Goal: Find specific page/section: Find specific page/section

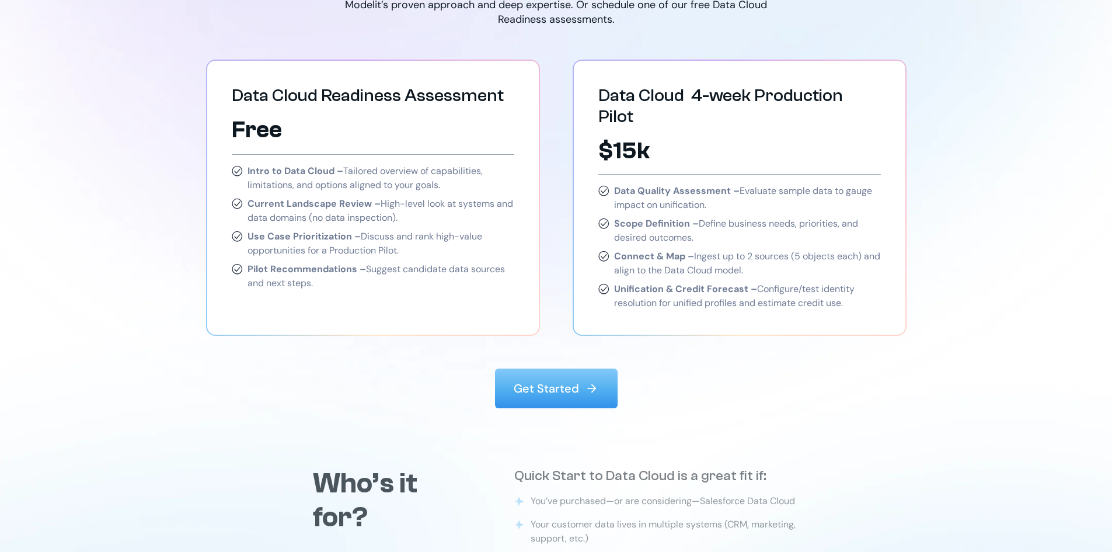
scroll to position [1752, 0]
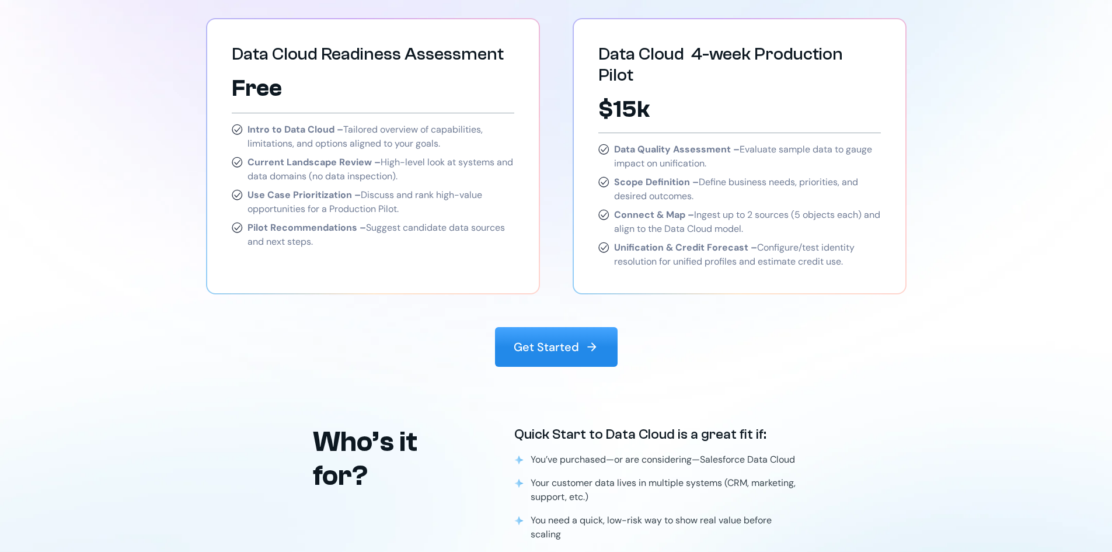
click at [551, 339] on p "Get Started" at bounding box center [546, 347] width 65 height 16
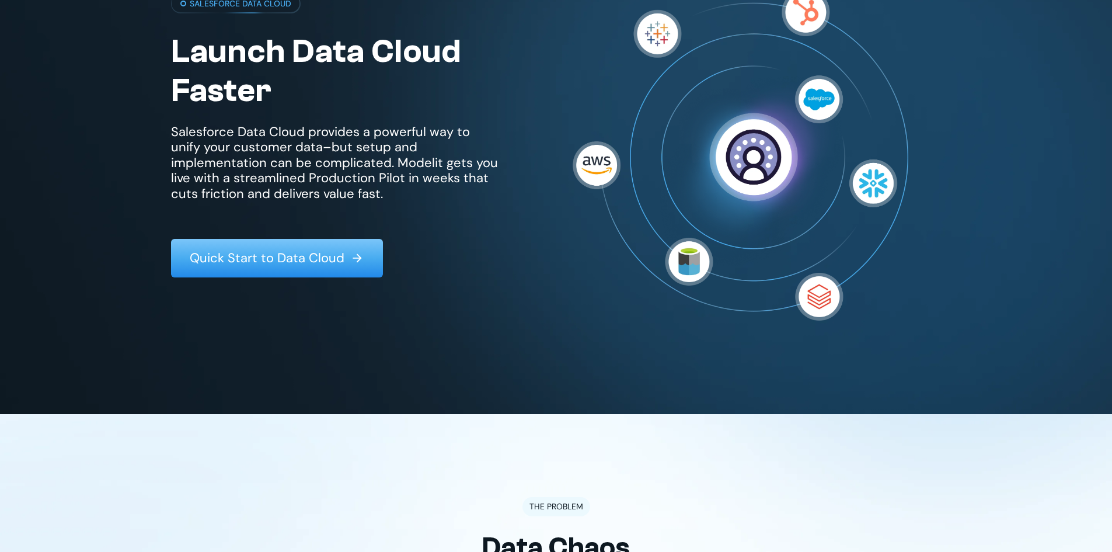
scroll to position [83, 0]
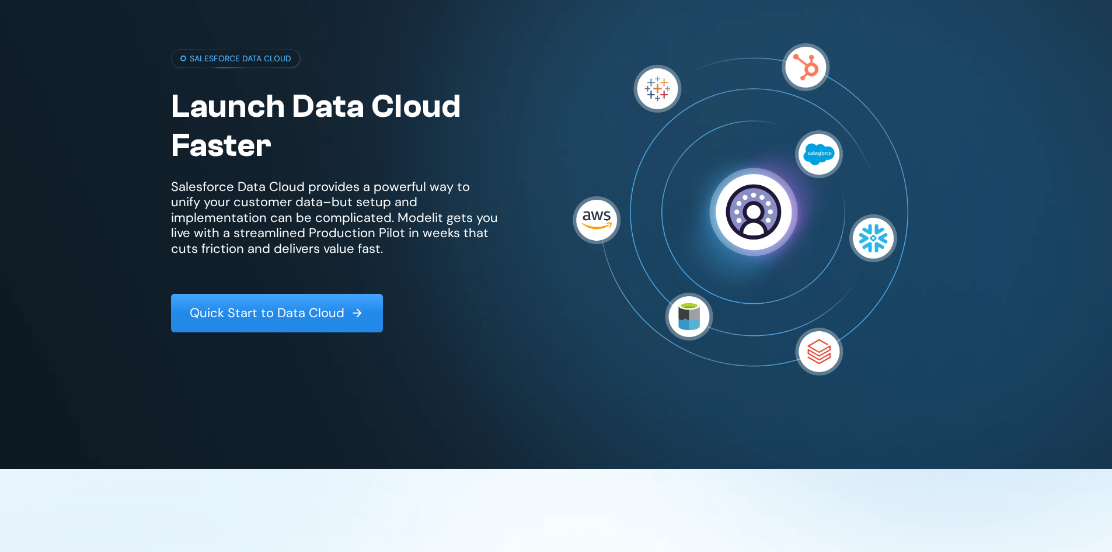
click at [329, 305] on p "Quick Start to Data Cloud" at bounding box center [267, 312] width 155 height 15
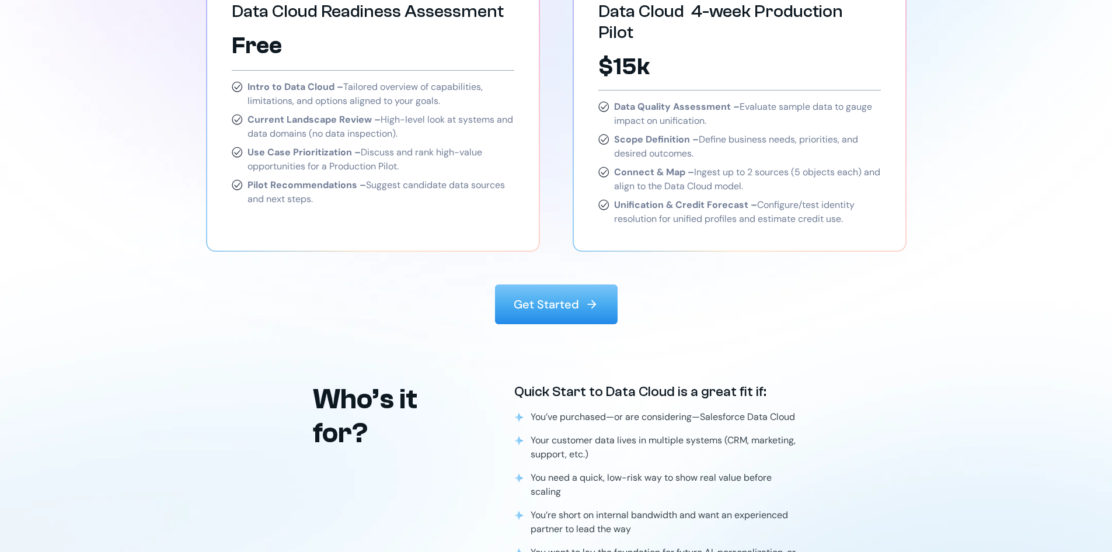
scroll to position [1776, 0]
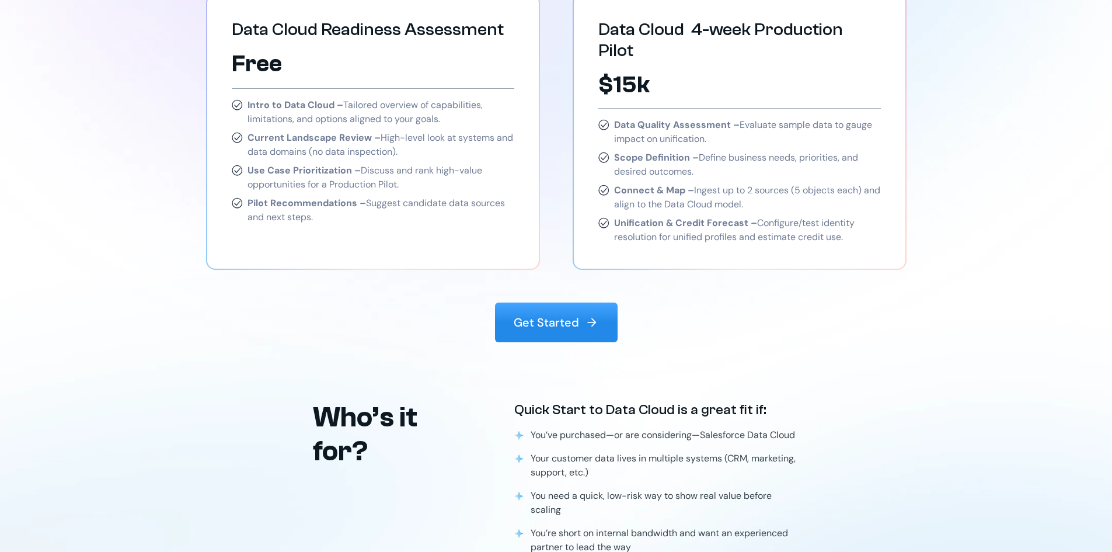
click at [593, 315] on img at bounding box center [592, 322] width 14 height 14
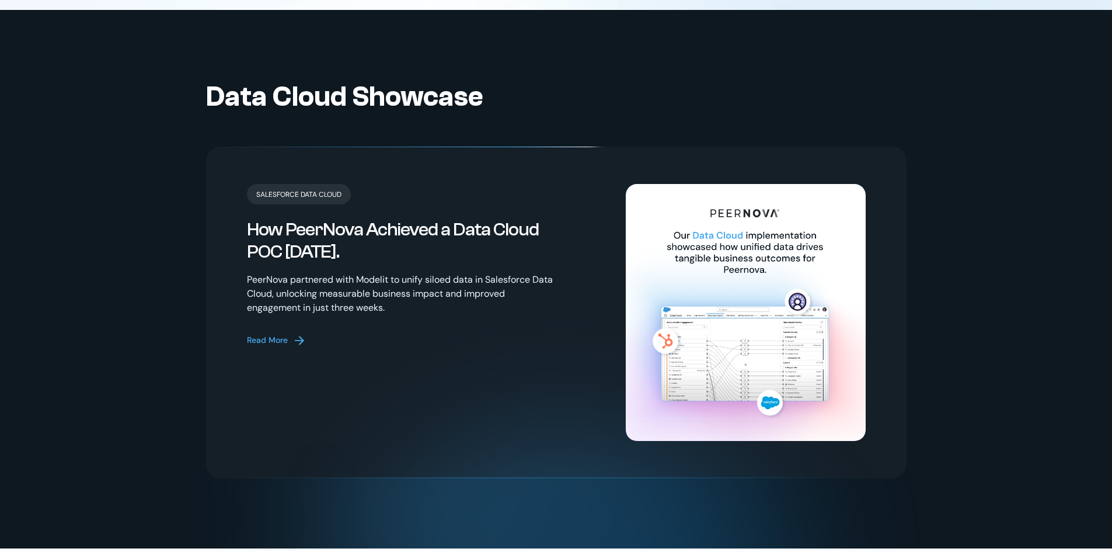
scroll to position [2419, 0]
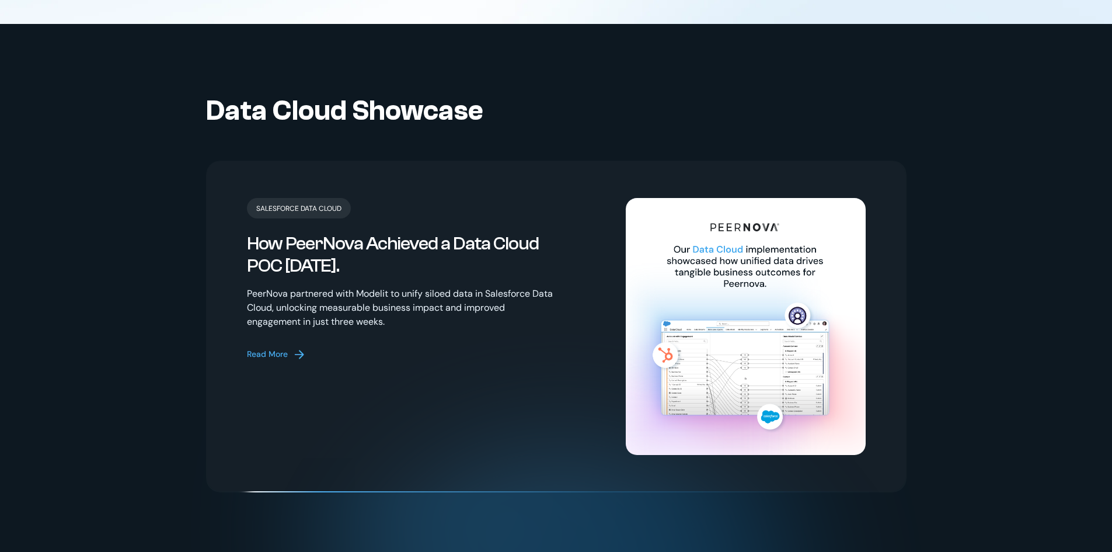
click at [267, 348] on div "Read More" at bounding box center [267, 354] width 41 height 12
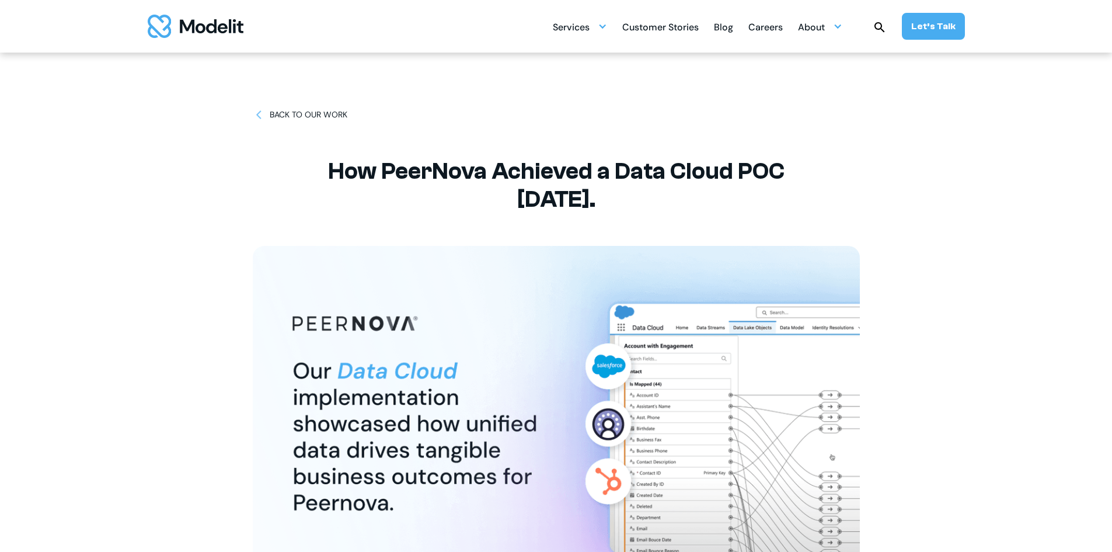
click at [260, 112] on img at bounding box center [259, 115] width 12 height 12
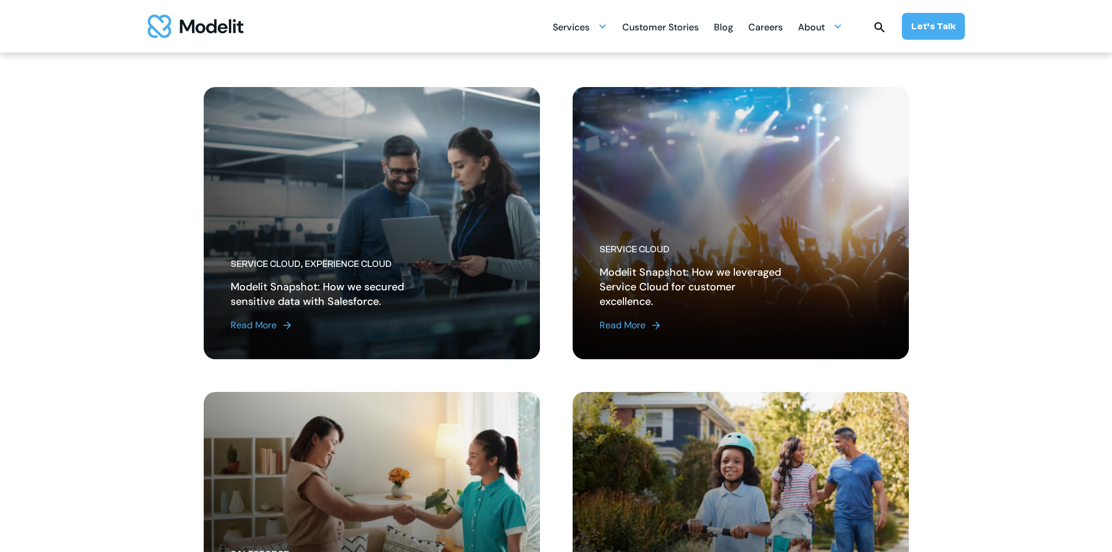
scroll to position [1110, 0]
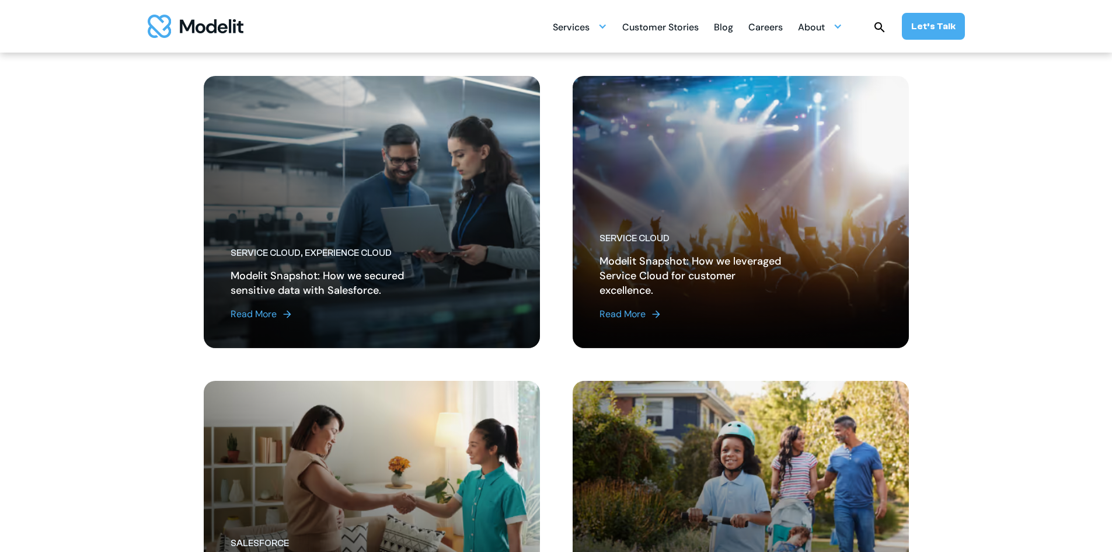
click at [279, 316] on link "Read More" at bounding box center [324, 314] width 187 height 14
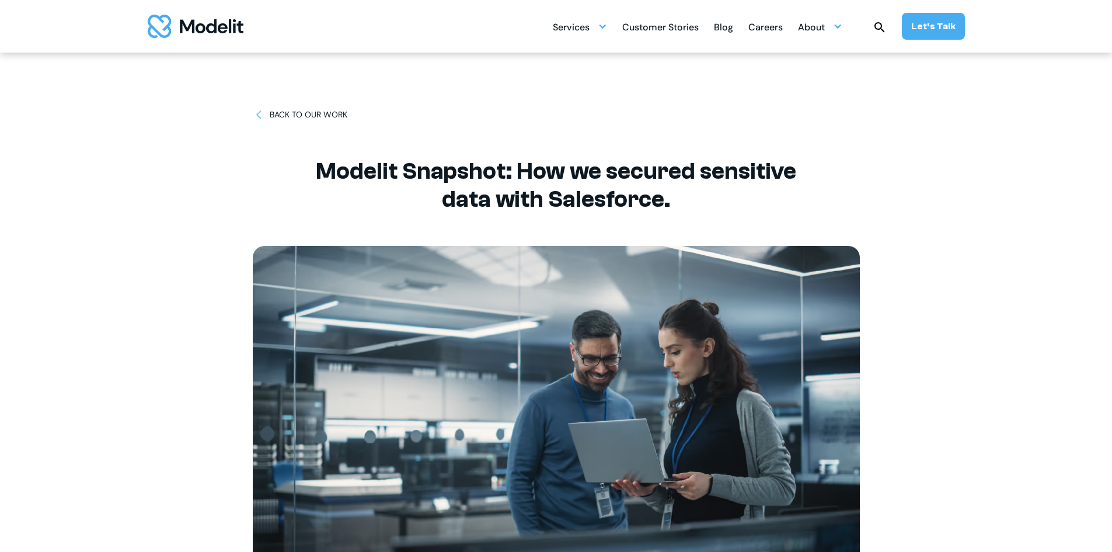
click at [320, 112] on div "BACK TO OUR WORK" at bounding box center [309, 115] width 78 height 12
